Goal: Task Accomplishment & Management: Use online tool/utility

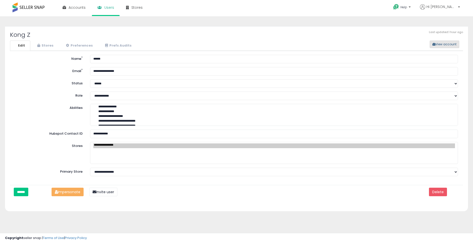
click at [442, 46] on button "View account" at bounding box center [444, 45] width 30 height 8
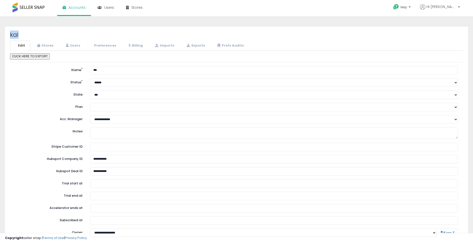
drag, startPoint x: 18, startPoint y: 34, endPoint x: 5, endPoint y: 36, distance: 13.7
click at [5, 36] on div "kal Edit Stores Users Preferences Billing" at bounding box center [236, 162] width 470 height 273
copy h2 "kal"
click at [50, 44] on link "Stores" at bounding box center [45, 46] width 28 height 10
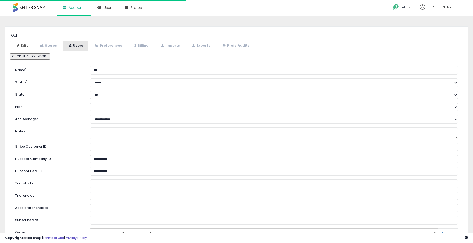
click at [74, 45] on link "Users" at bounding box center [76, 46] width 26 height 10
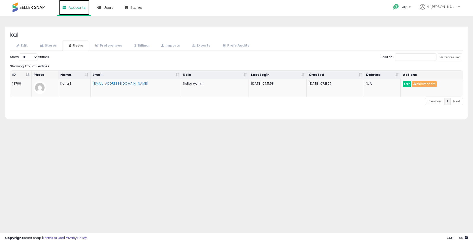
click at [82, 10] on span "Accounts" at bounding box center [77, 7] width 17 height 5
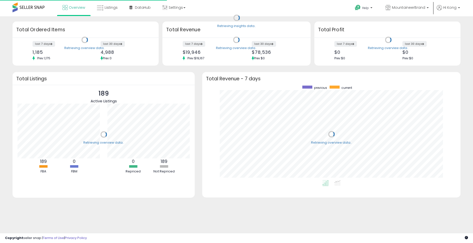
scroll to position [95, 248]
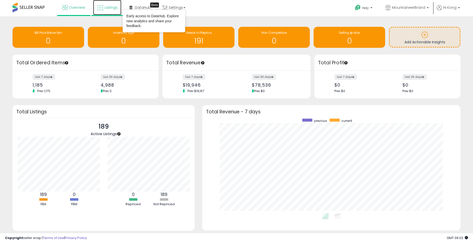
click at [111, 10] on span "Listings" at bounding box center [111, 7] width 13 height 5
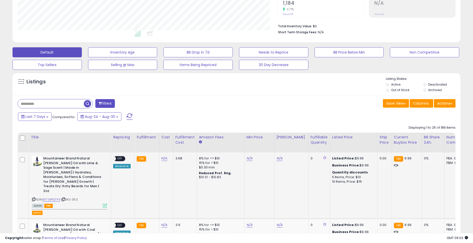
scroll to position [107, 0]
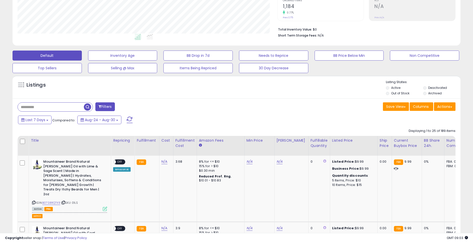
click at [111, 105] on button "Filters" at bounding box center [105, 106] width 20 height 9
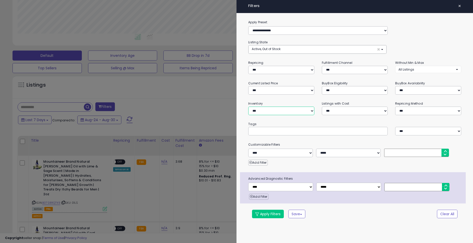
click at [271, 113] on select "**********" at bounding box center [281, 111] width 66 height 9
click at [295, 154] on select "**********" at bounding box center [280, 153] width 65 height 9
select select "**********"
click at [395, 154] on input "number" at bounding box center [416, 153] width 65 height 8
type input "*"
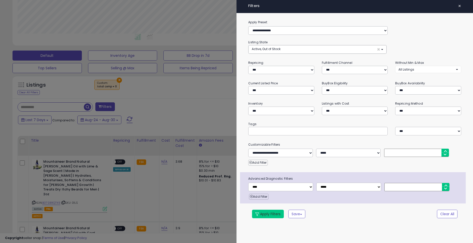
click at [265, 214] on button "Apply Filters" at bounding box center [268, 214] width 32 height 9
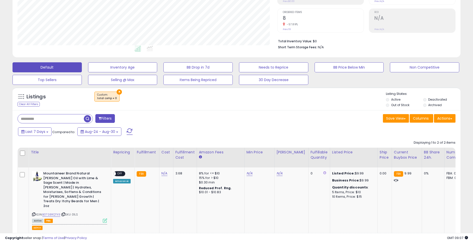
scroll to position [106, 0]
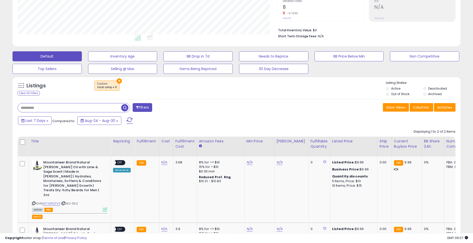
click at [60, 109] on input "text" at bounding box center [69, 107] width 103 height 9
type input "**********"
click at [119, 81] on button "×" at bounding box center [119, 80] width 5 height 5
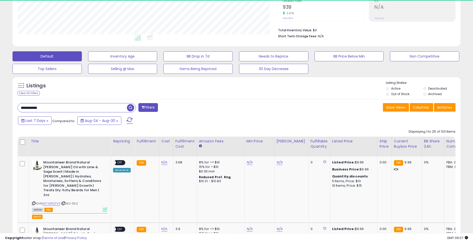
scroll to position [103, 260]
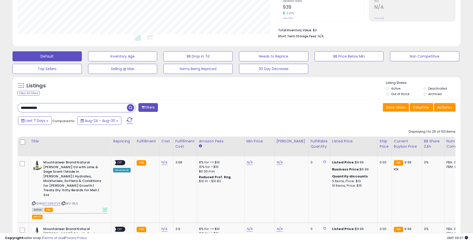
click at [132, 109] on span "button" at bounding box center [130, 107] width 7 height 7
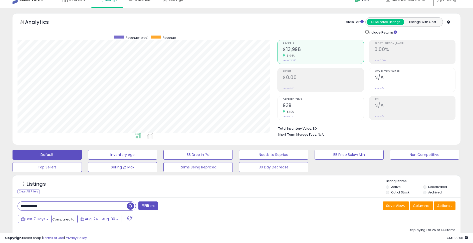
scroll to position [0, 0]
